Goal: Task Accomplishment & Management: Use online tool/utility

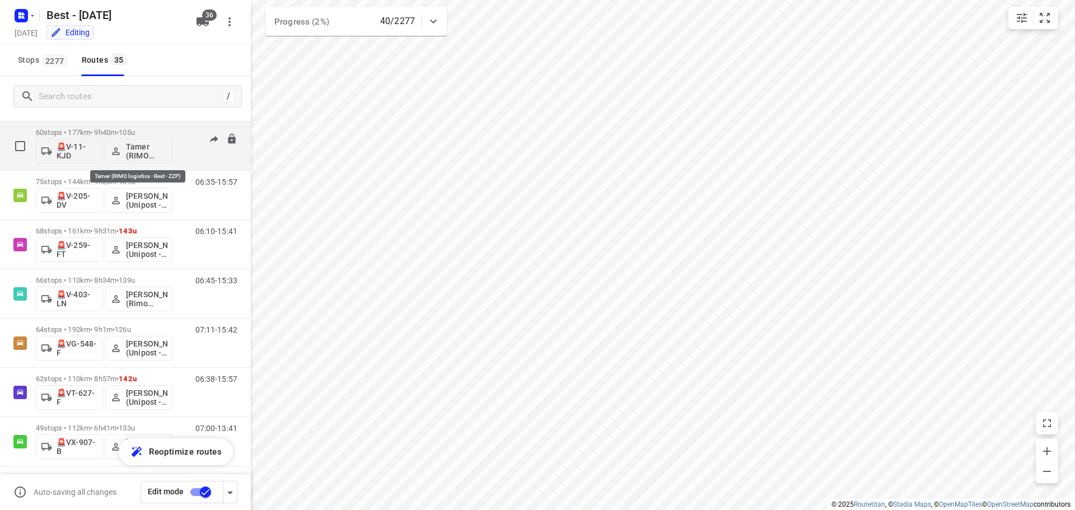
scroll to position [1403, 0]
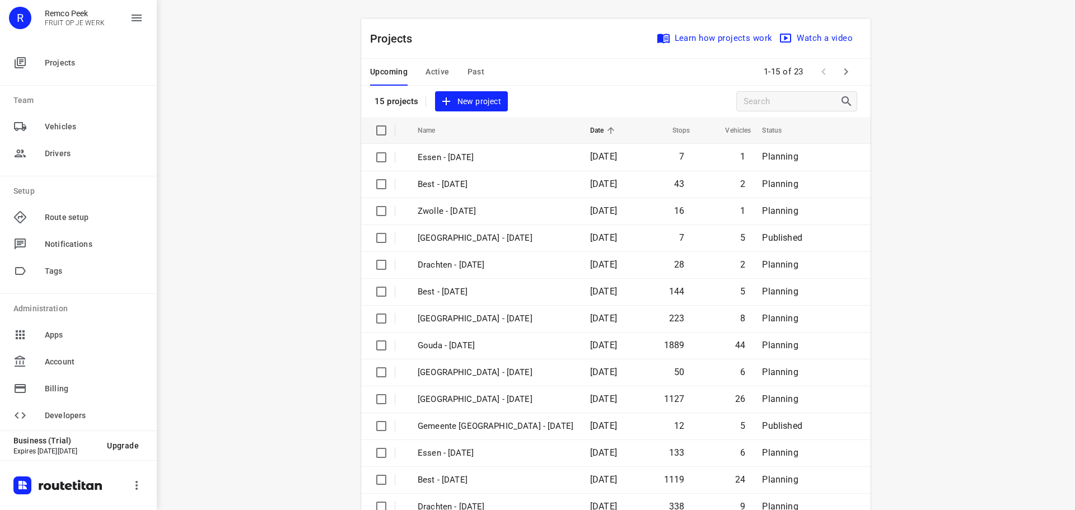
drag, startPoint x: 301, startPoint y: 152, endPoint x: 307, endPoint y: 151, distance: 6.8
click at [303, 151] on div "i © 2025 Routetitan , © Stadia Maps , © OpenMapTiles © OpenStreetMap contributo…" at bounding box center [616, 255] width 918 height 510
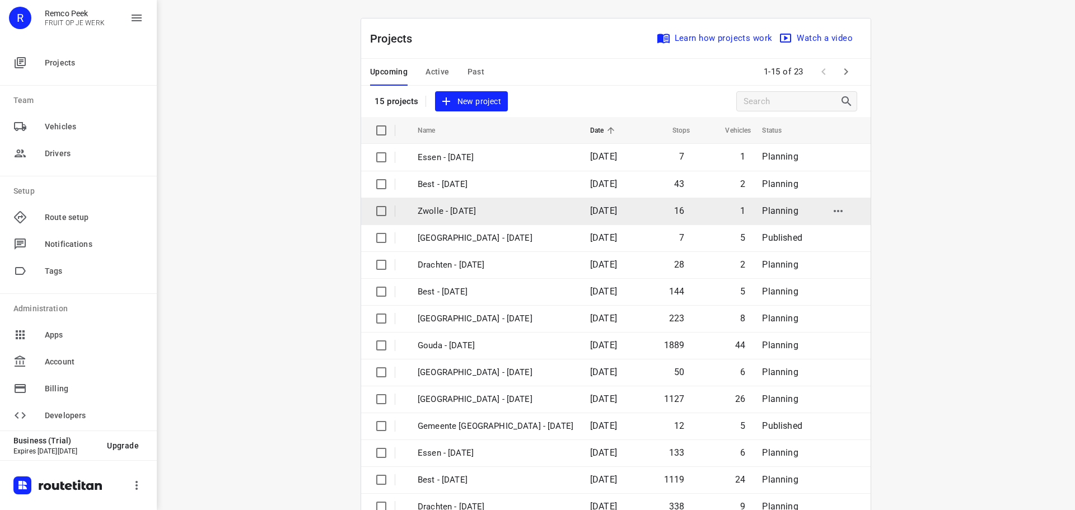
scroll to position [56, 0]
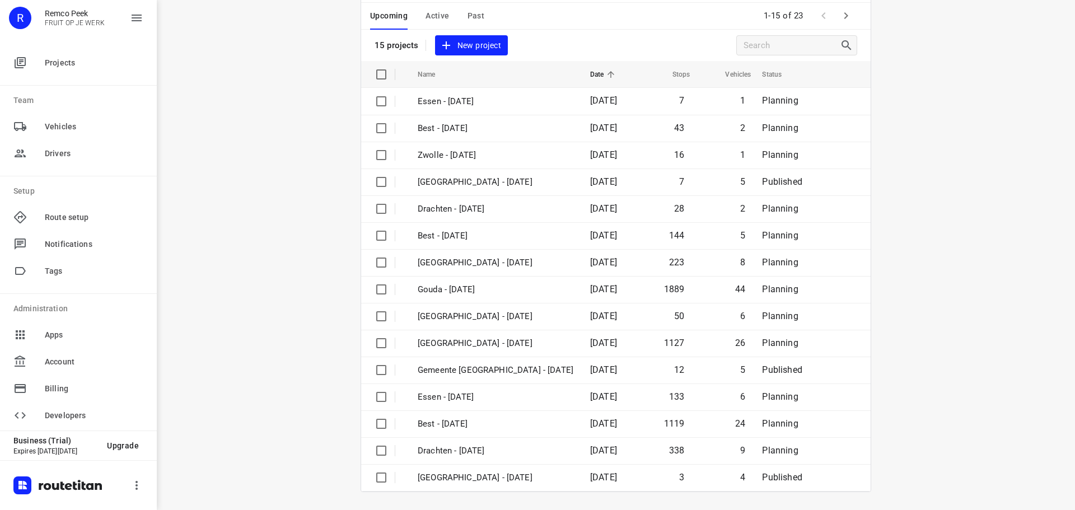
click at [433, 12] on span "Active" at bounding box center [437, 16] width 24 height 14
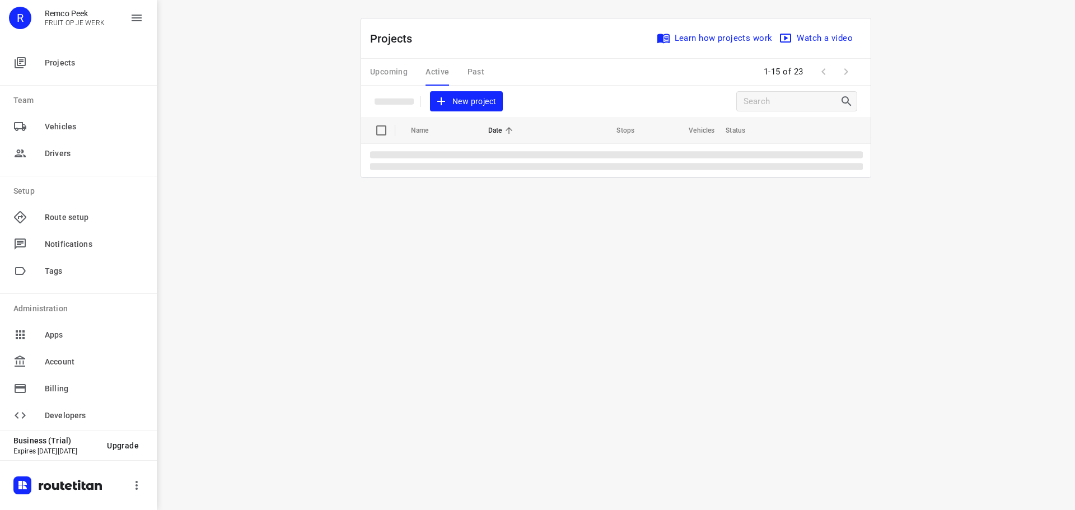
scroll to position [0, 0]
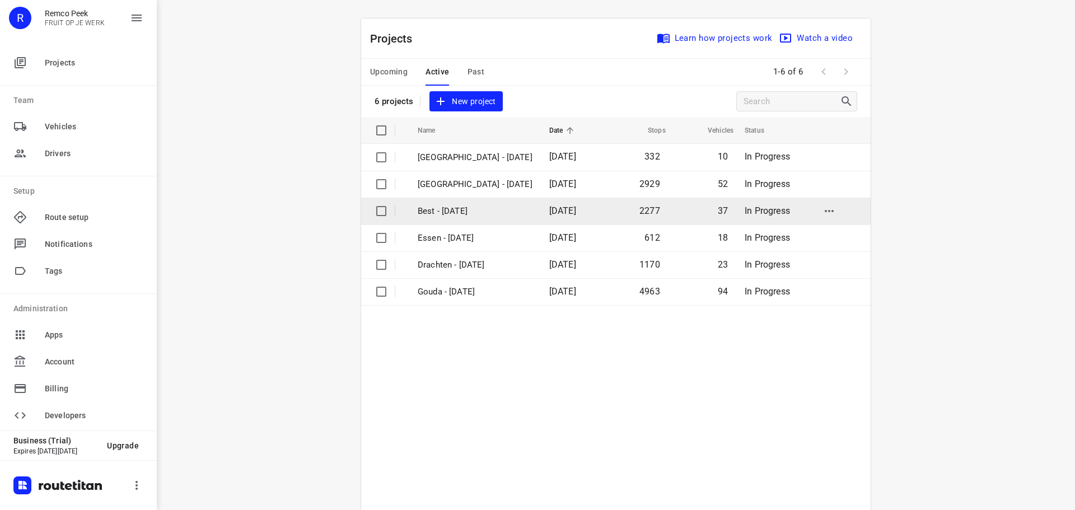
click at [452, 213] on p "Best - [DATE]" at bounding box center [475, 211] width 115 height 13
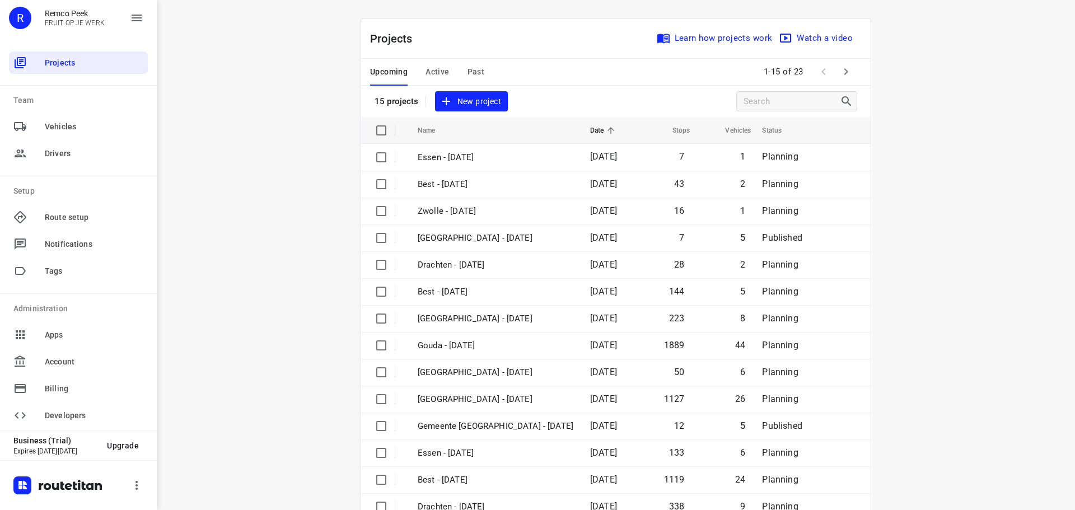
click at [441, 72] on span "Active" at bounding box center [437, 72] width 24 height 14
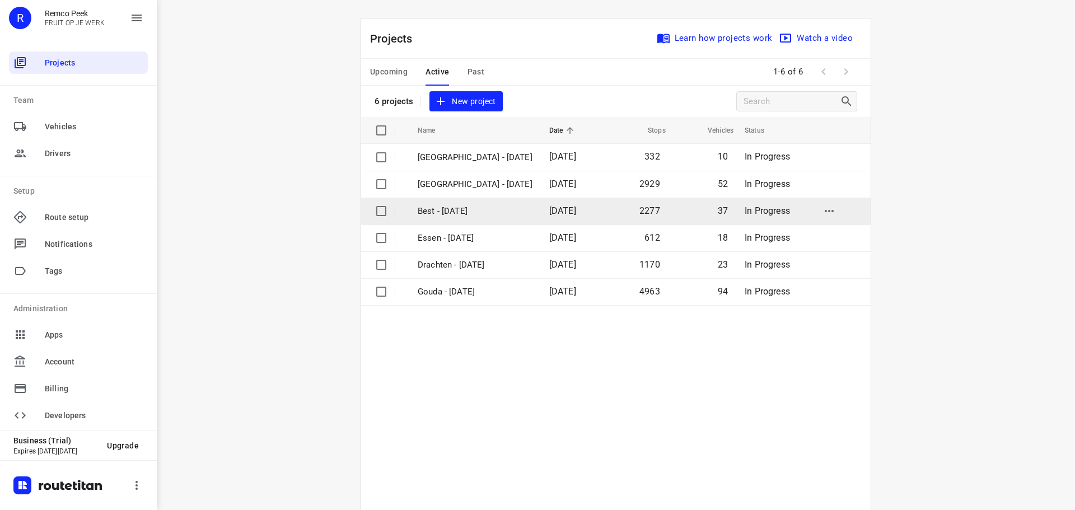
click at [442, 215] on p "Best - [DATE]" at bounding box center [475, 211] width 115 height 13
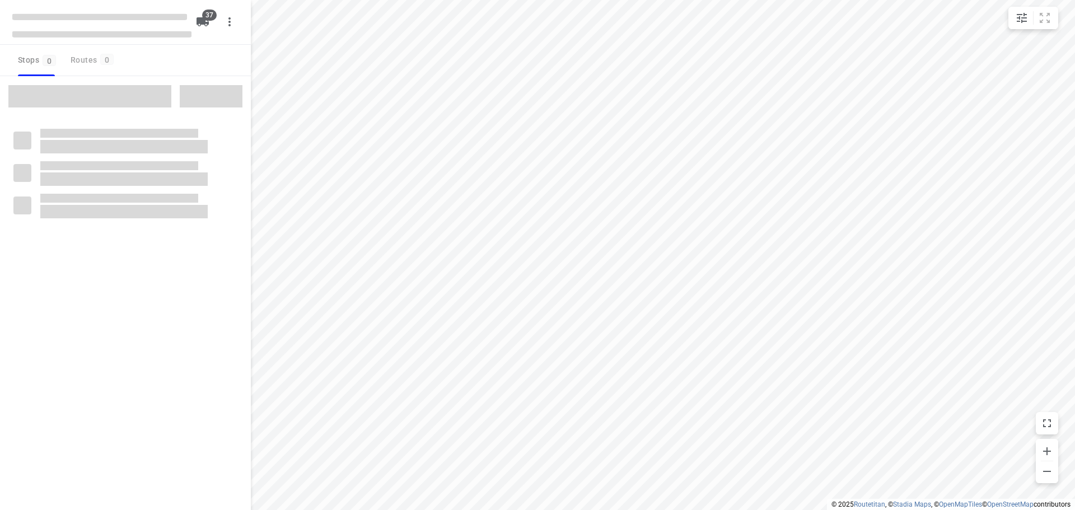
checkbox input "true"
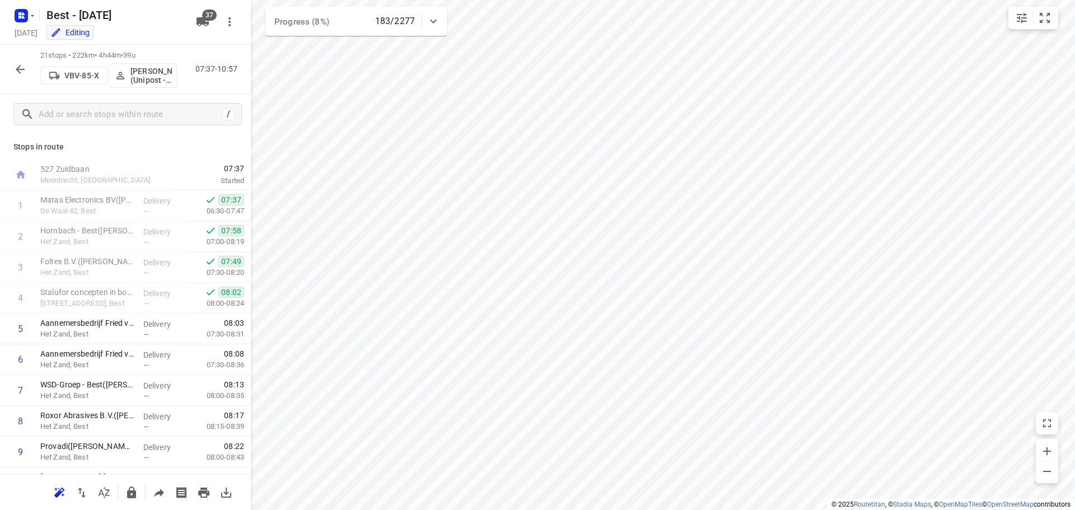
click at [18, 78] on button "button" at bounding box center [20, 69] width 22 height 22
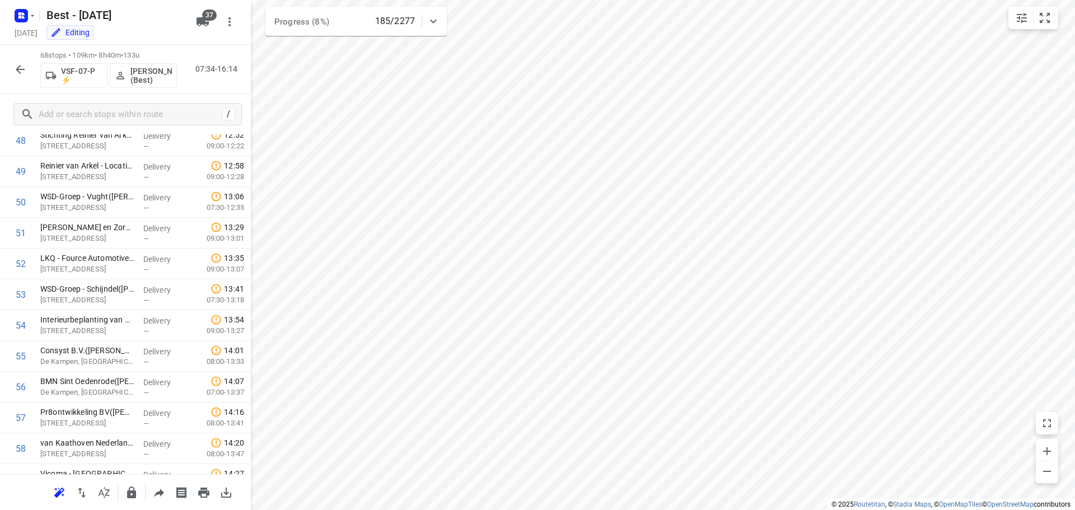
scroll to position [1841, 0]
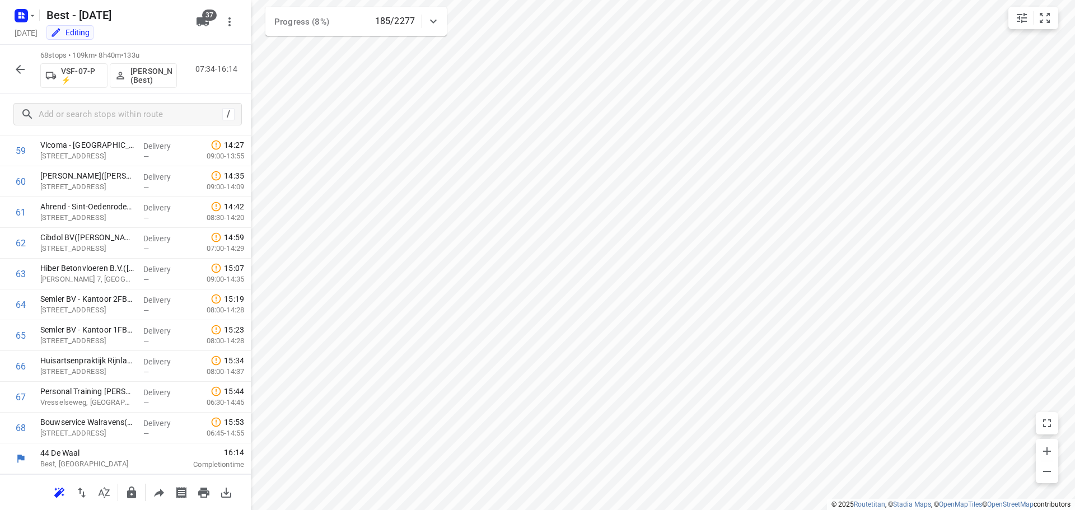
click at [17, 75] on icon "button" at bounding box center [19, 69] width 13 height 13
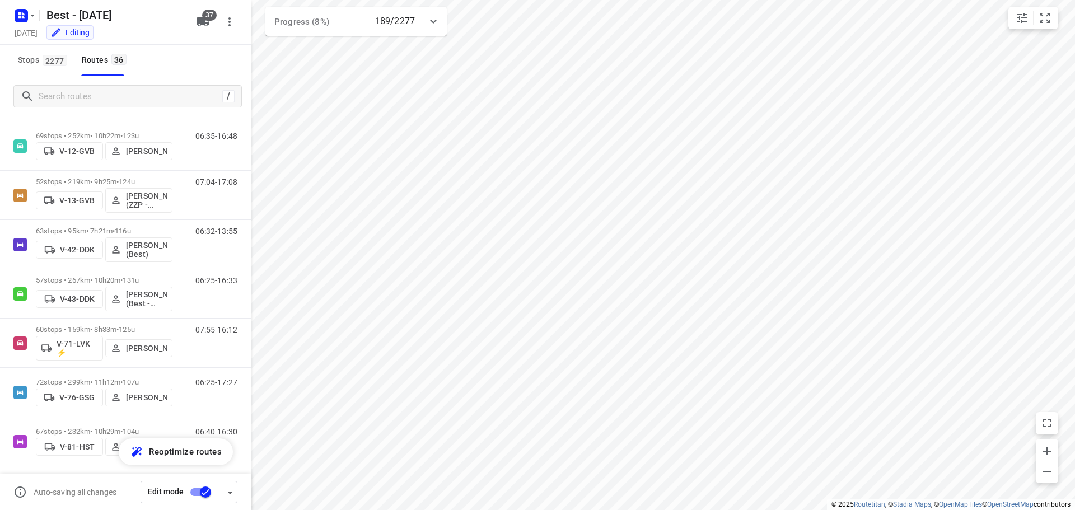
scroll to position [0, 0]
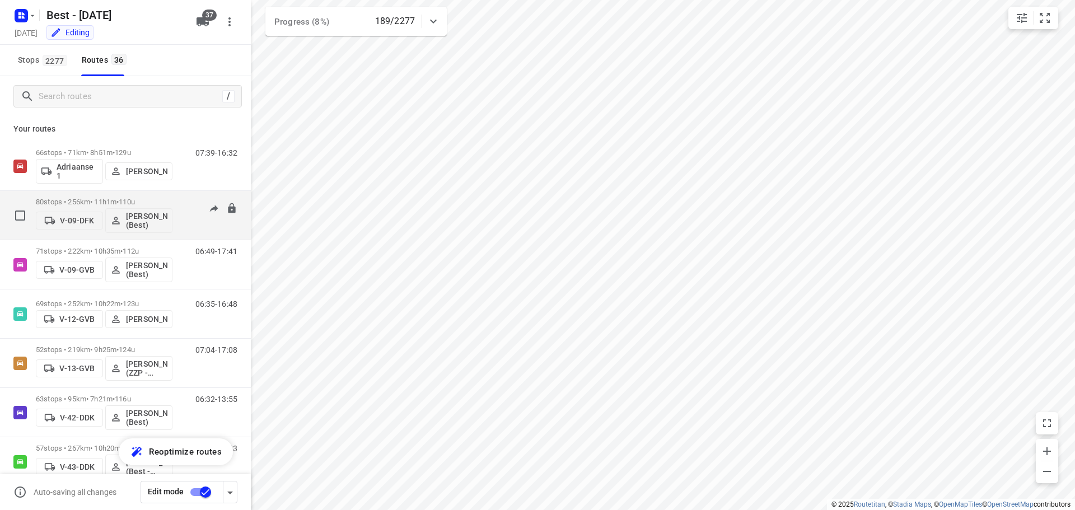
click at [203, 216] on div at bounding box center [220, 209] width 35 height 22
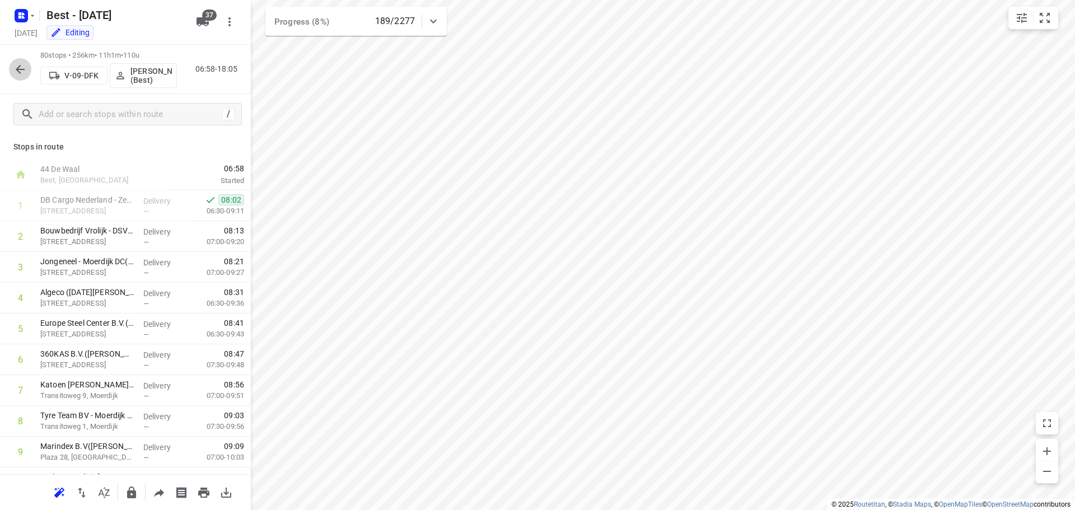
click at [13, 63] on button "button" at bounding box center [20, 69] width 22 height 22
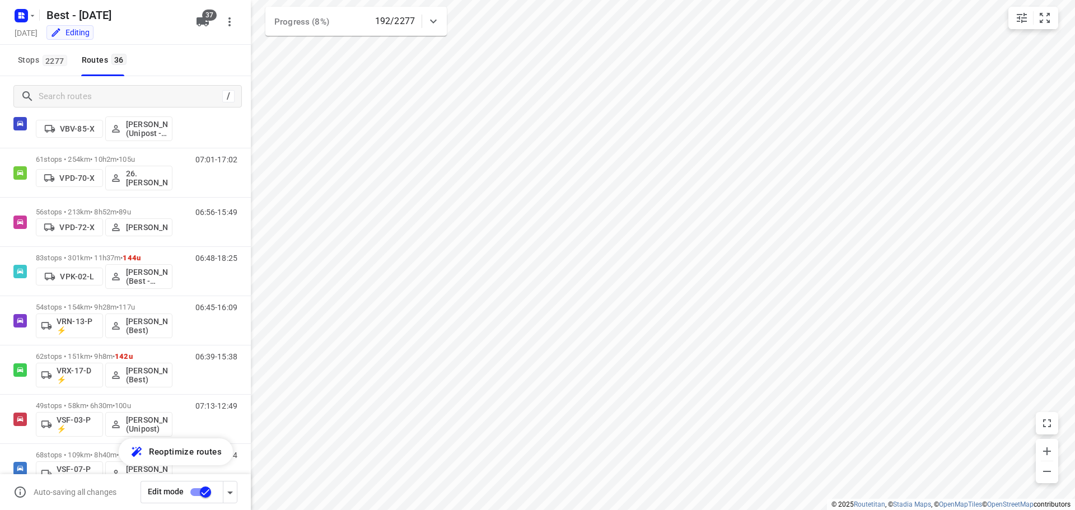
scroll to position [691, 0]
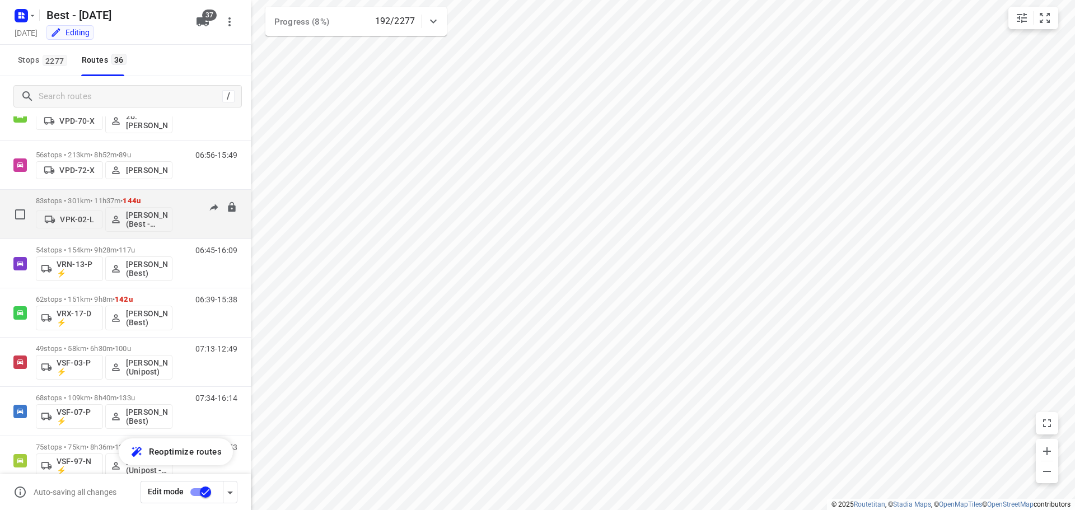
click at [188, 237] on div "83 stops • 301km • 11h37m • 144u VPK-02-L Wassim El Kadmiri (Best - ZZP) 06:48-…" at bounding box center [125, 214] width 251 height 49
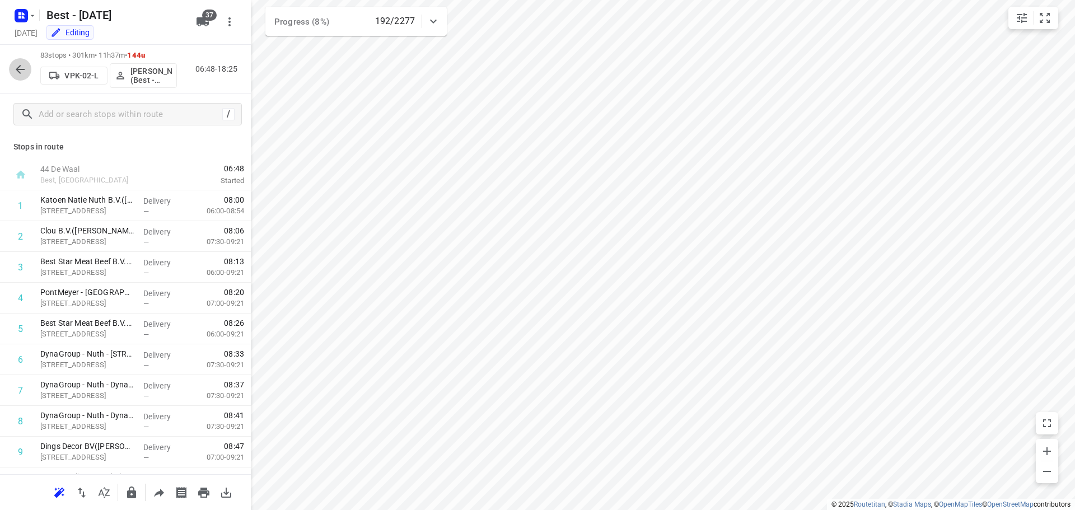
click at [16, 68] on icon "button" at bounding box center [19, 69] width 13 height 13
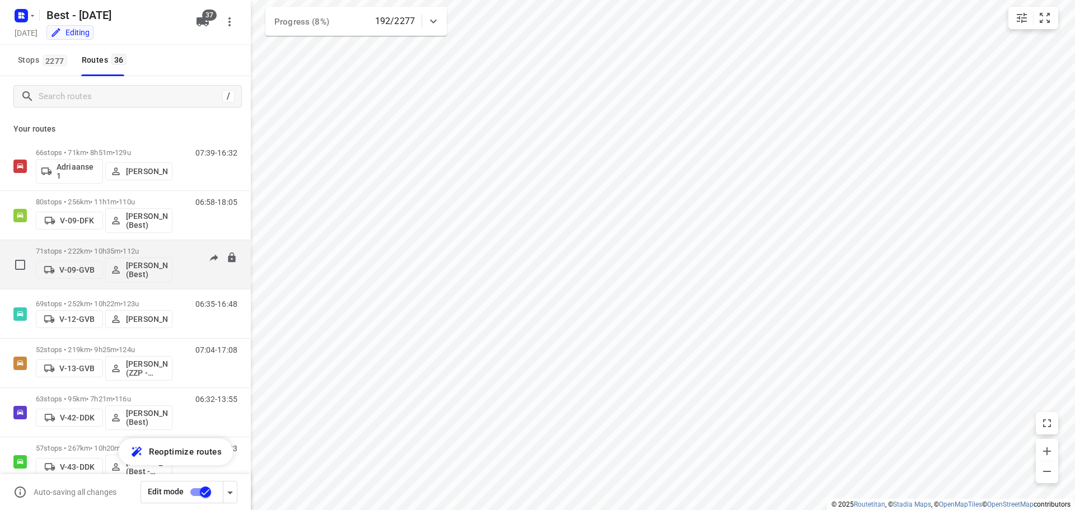
click at [181, 269] on div "06:49-17:41" at bounding box center [209, 267] width 56 height 41
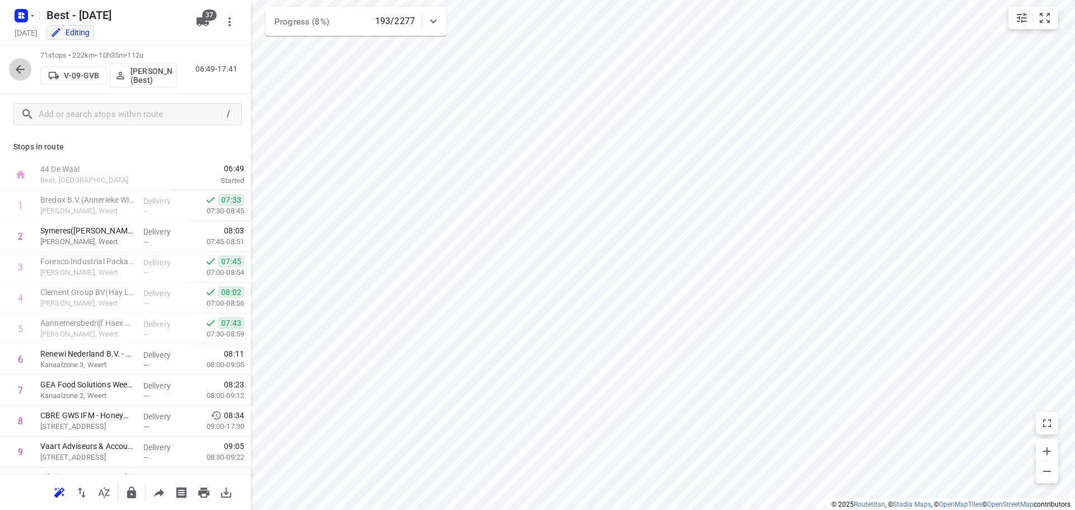
click at [18, 68] on icon "button" at bounding box center [20, 69] width 9 height 9
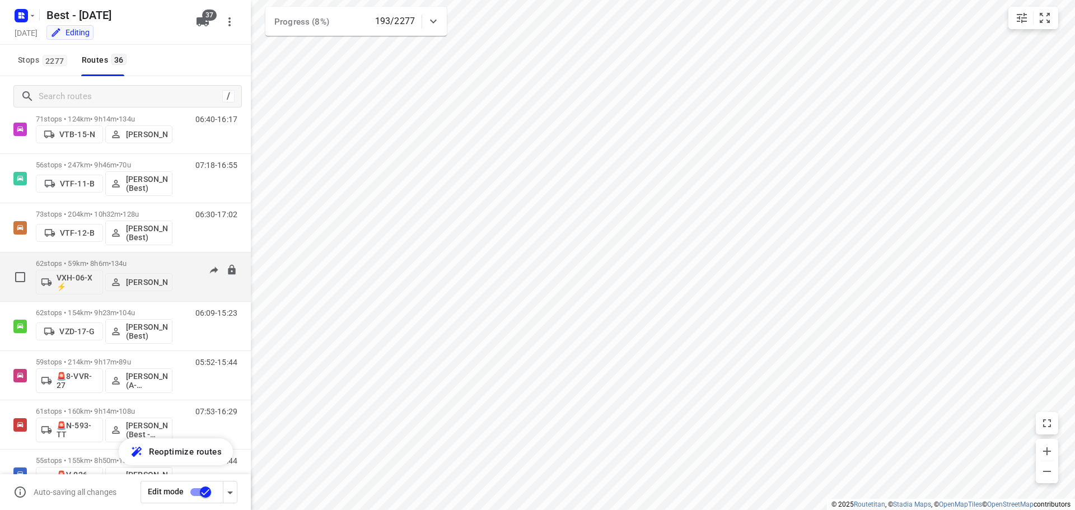
scroll to position [1120, 0]
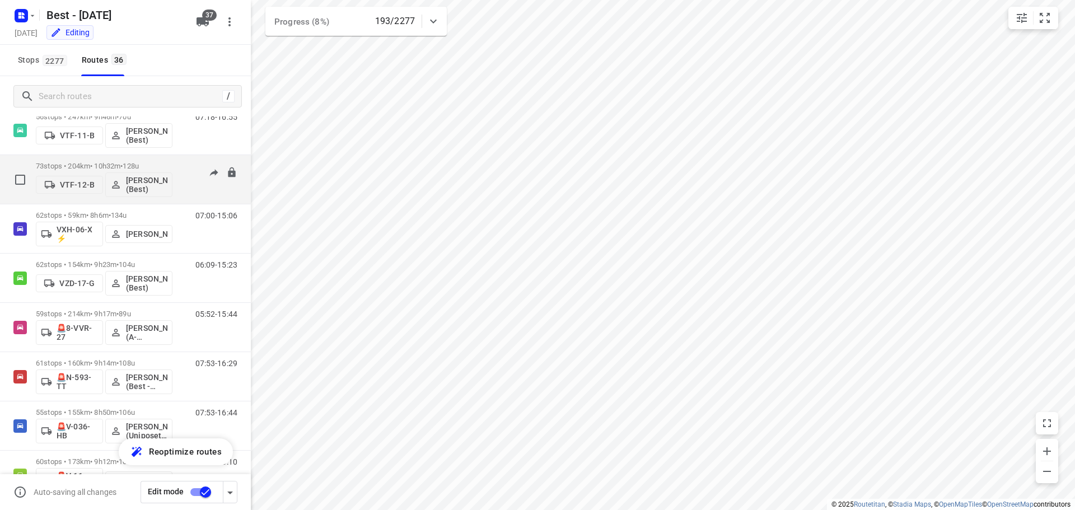
click at [190, 197] on div "06:30-17:02" at bounding box center [209, 182] width 56 height 41
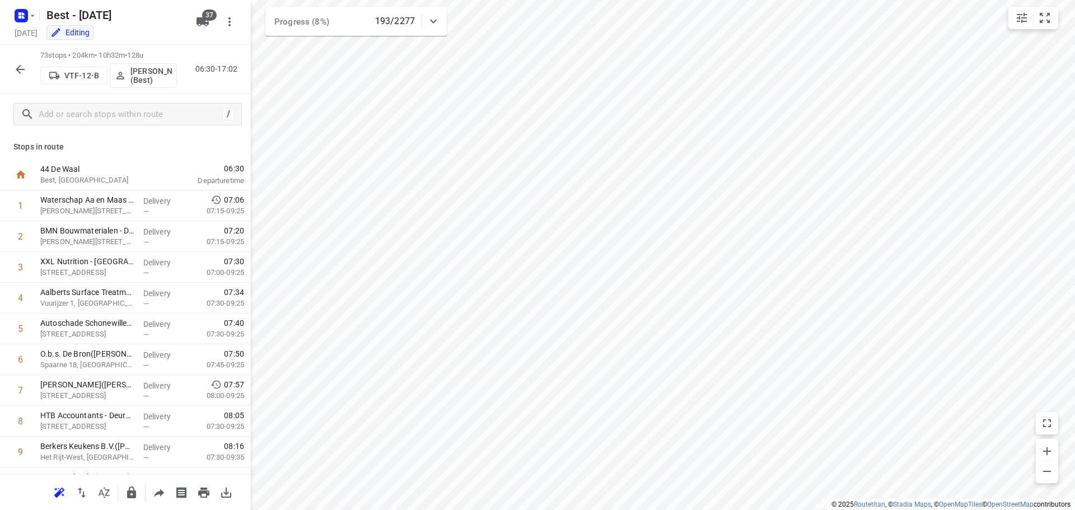
click at [18, 63] on icon "button" at bounding box center [19, 69] width 13 height 13
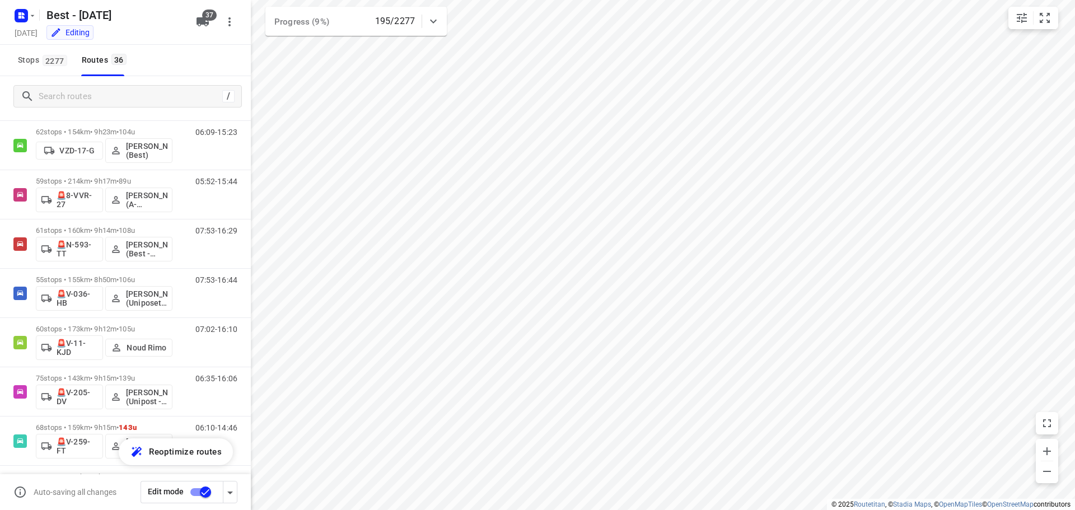
scroll to position [1172, 0]
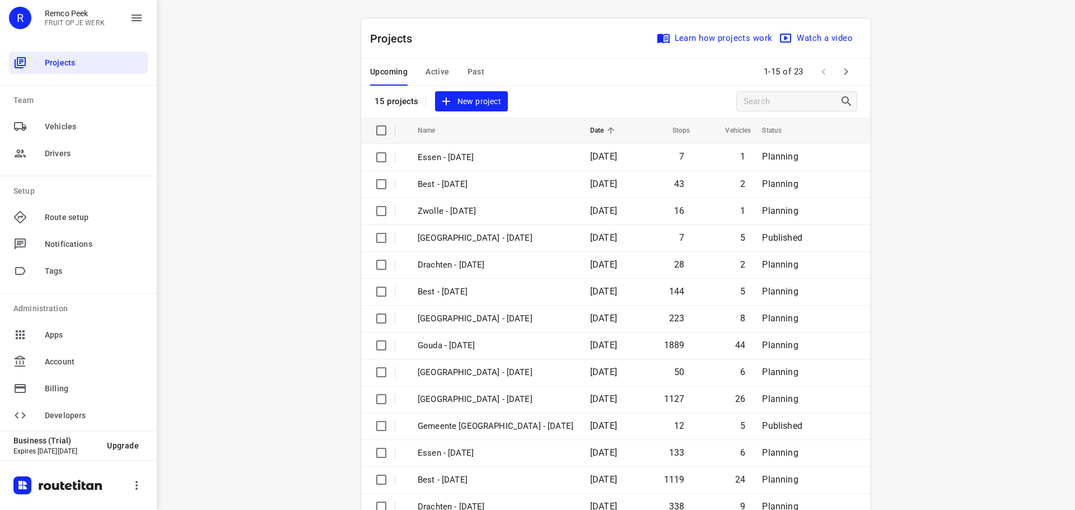
click at [443, 64] on button "Active" at bounding box center [437, 72] width 24 height 27
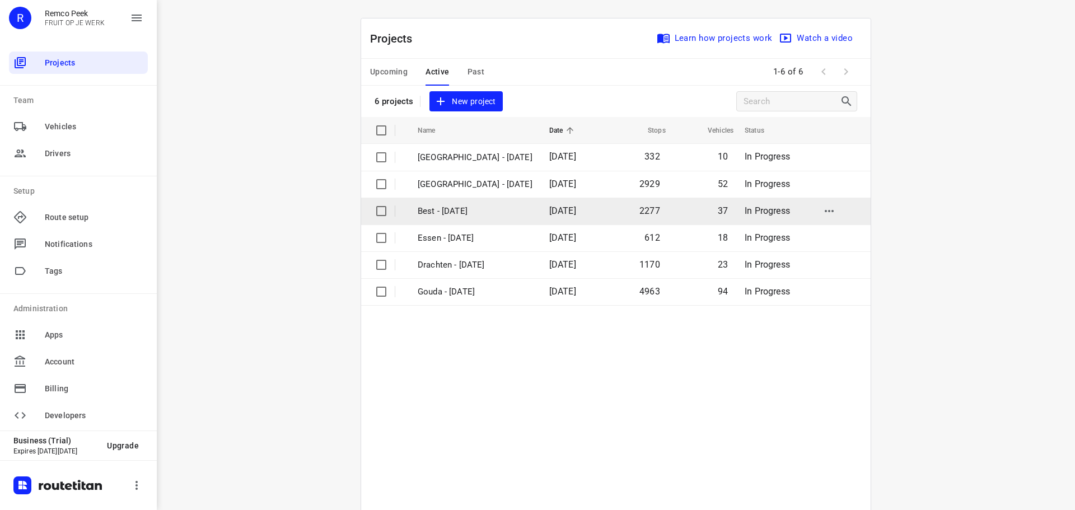
click at [451, 218] on td "Best - [DATE]" at bounding box center [473, 211] width 134 height 27
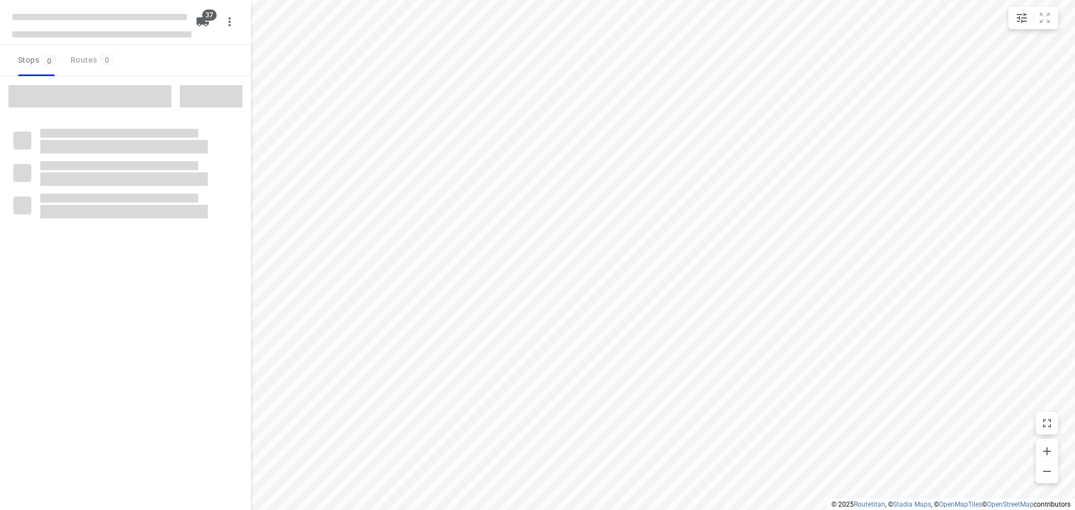
checkbox input "true"
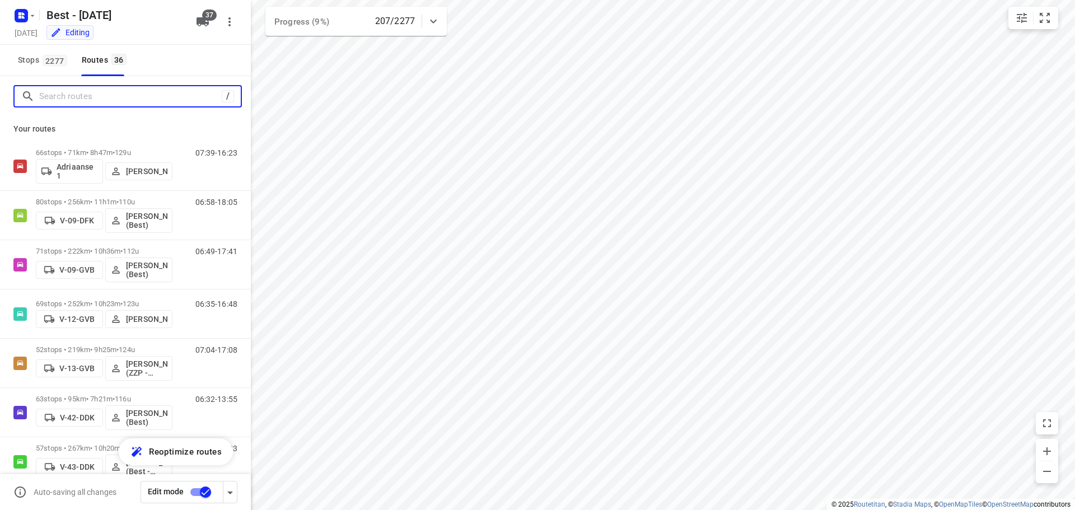
click at [65, 97] on input "Search routes" at bounding box center [130, 96] width 182 height 17
click at [51, 63] on span "2277" at bounding box center [55, 60] width 25 height 11
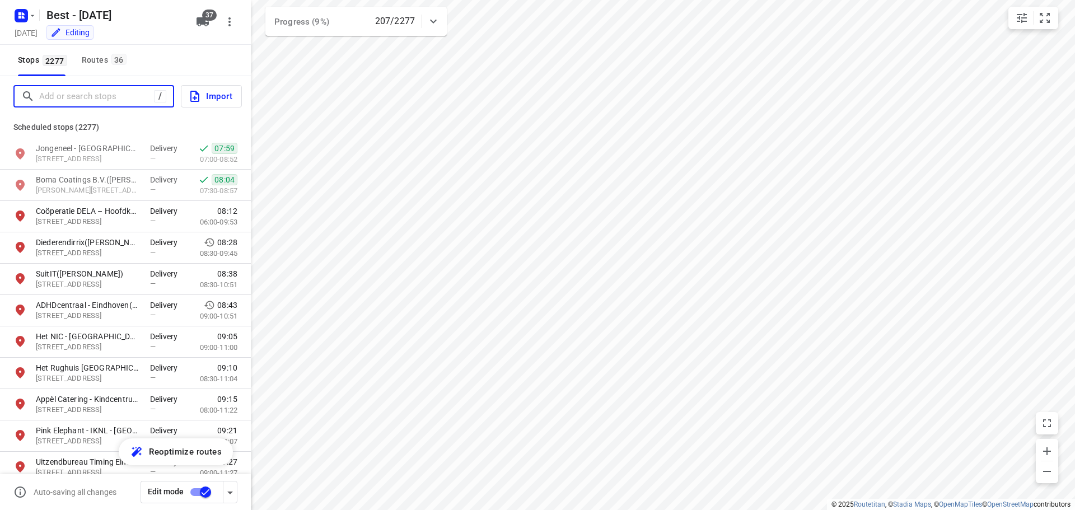
click at [64, 95] on input "Add or search stops" at bounding box center [96, 96] width 115 height 17
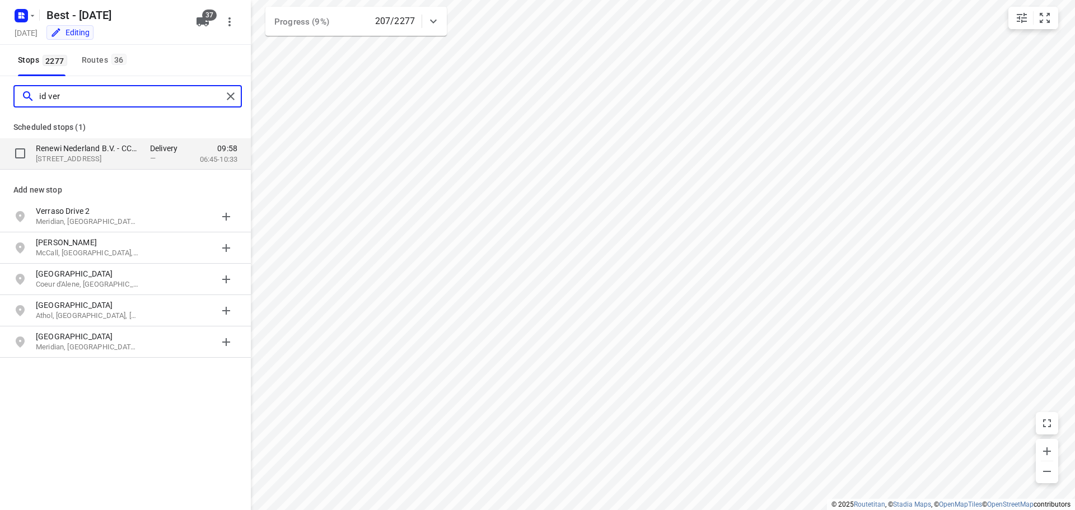
type input "id ver"
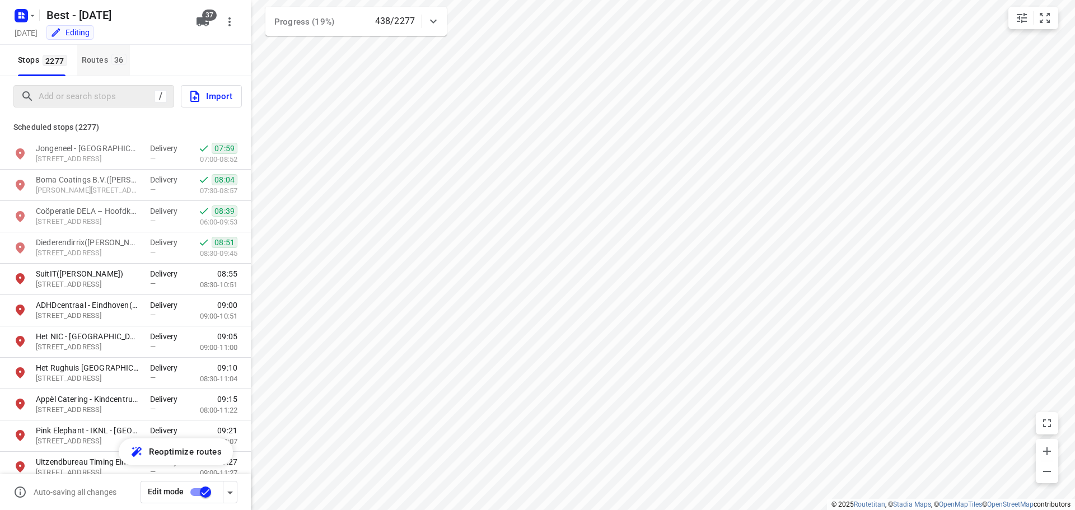
click at [106, 60] on div "Routes 36" at bounding box center [106, 60] width 48 height 14
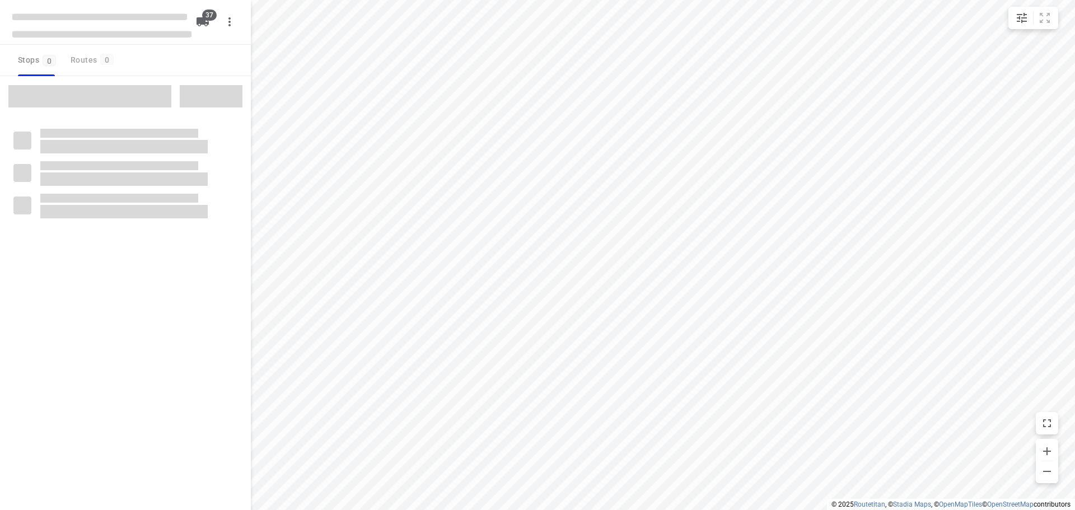
checkbox input "true"
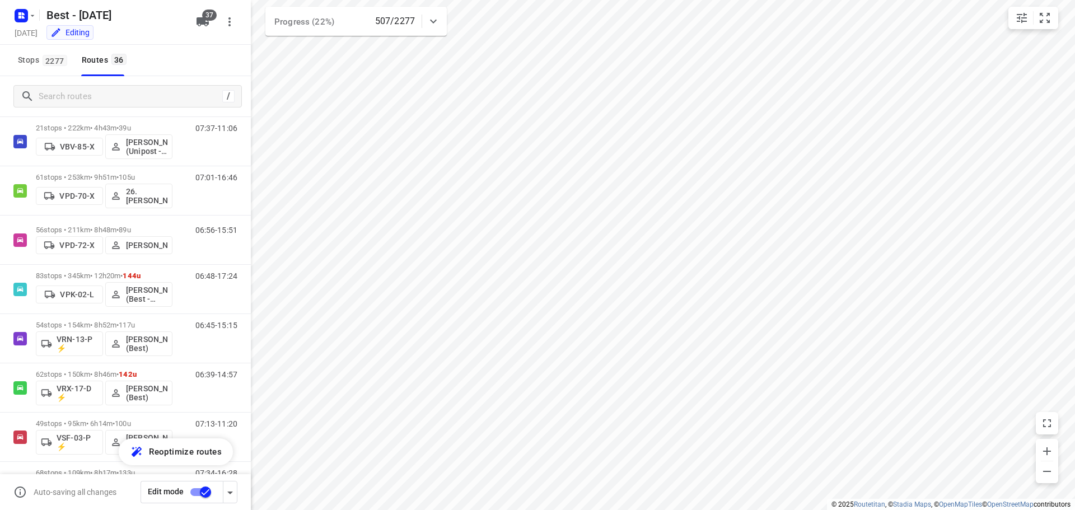
scroll to position [621, 0]
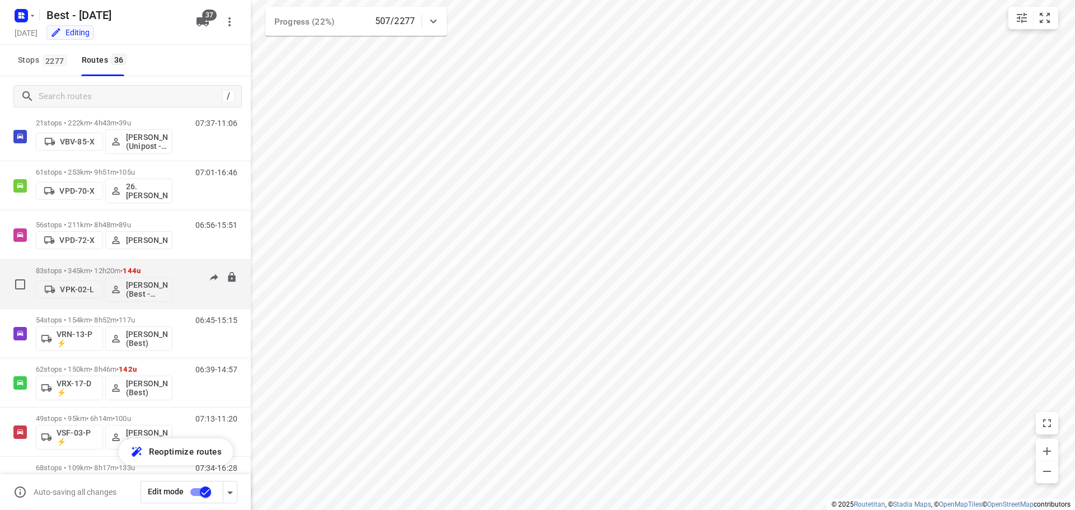
click at [216, 296] on div "06:48-17:24" at bounding box center [209, 286] width 56 height 41
